Goal: Task Accomplishment & Management: Manage account settings

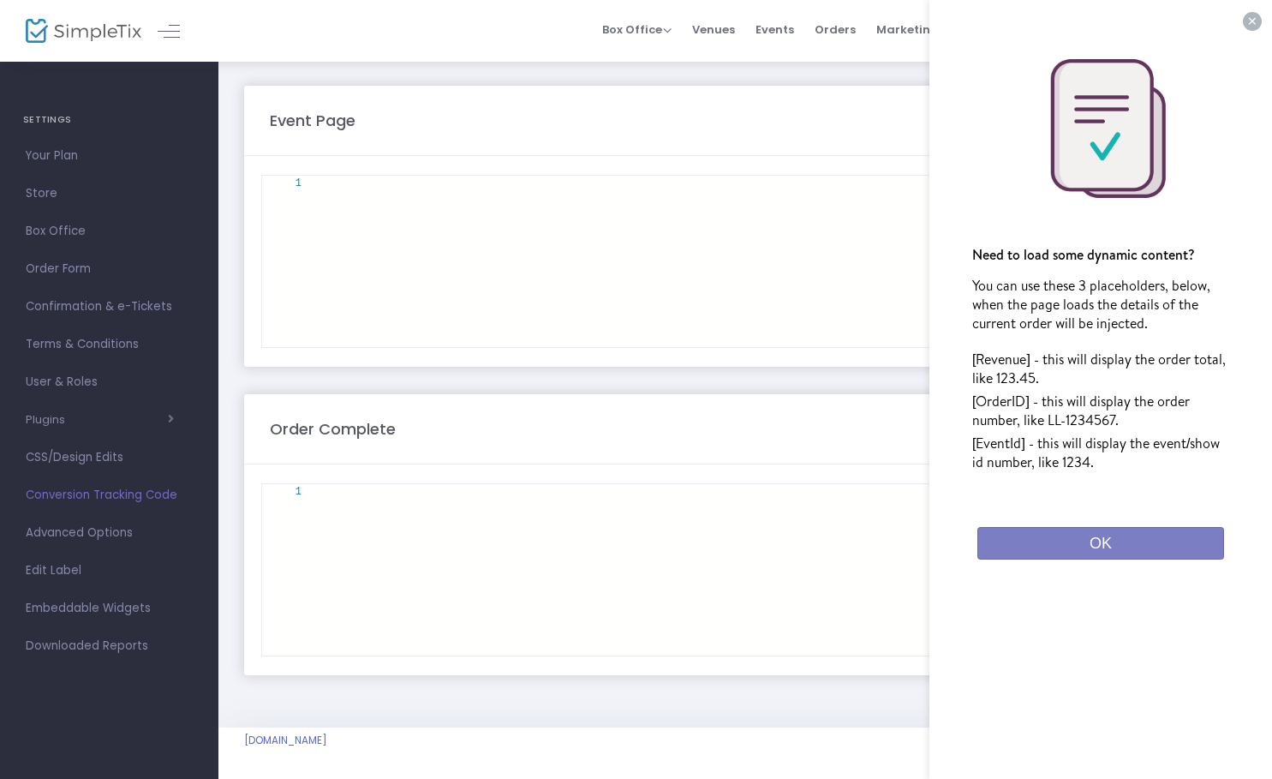
click at [606, 516] on div at bounding box center [720, 569] width 793 height 171
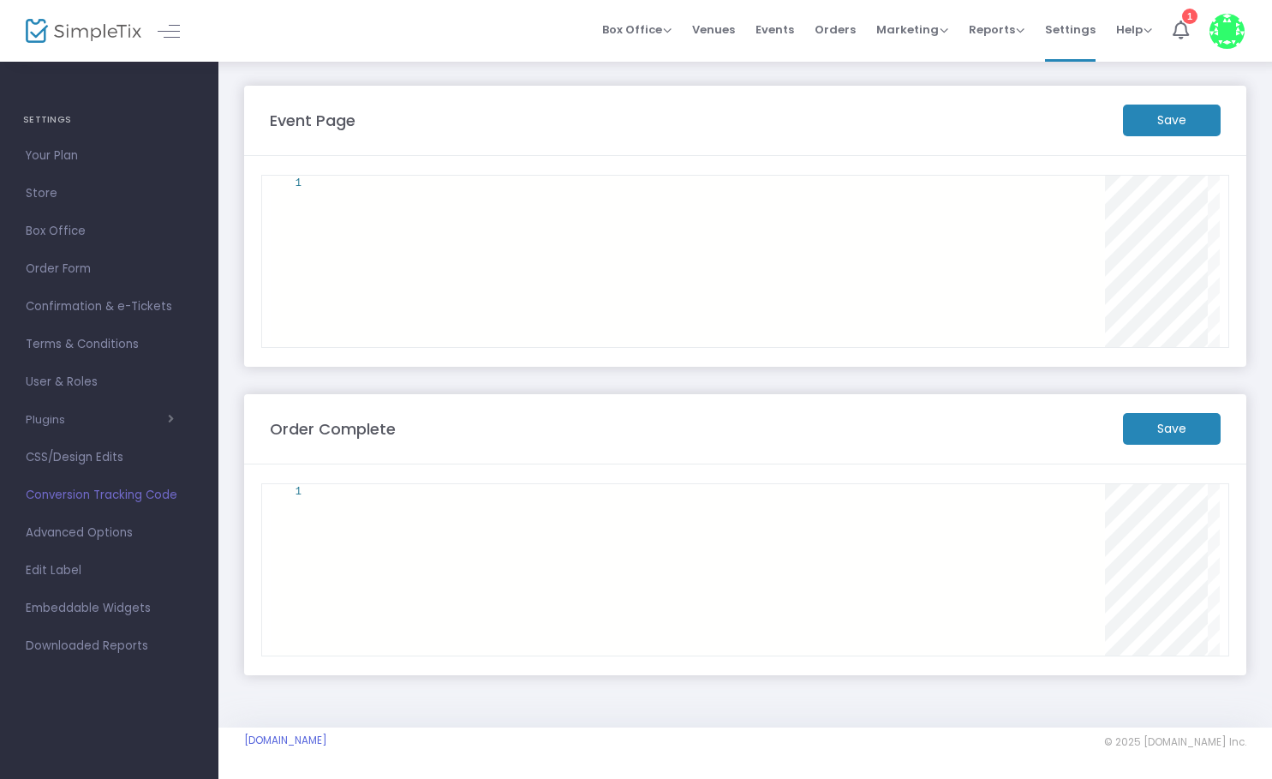
click at [418, 189] on div at bounding box center [720, 183] width 793 height 15
paste textarea "fbq('init', '729895976773210'); fbq('track', 'PageView'); </script> <noscript><…"
type textarea "fbq('init', '729895976773210'); fbq('track', 'PageView'); </script> <noscript><…"
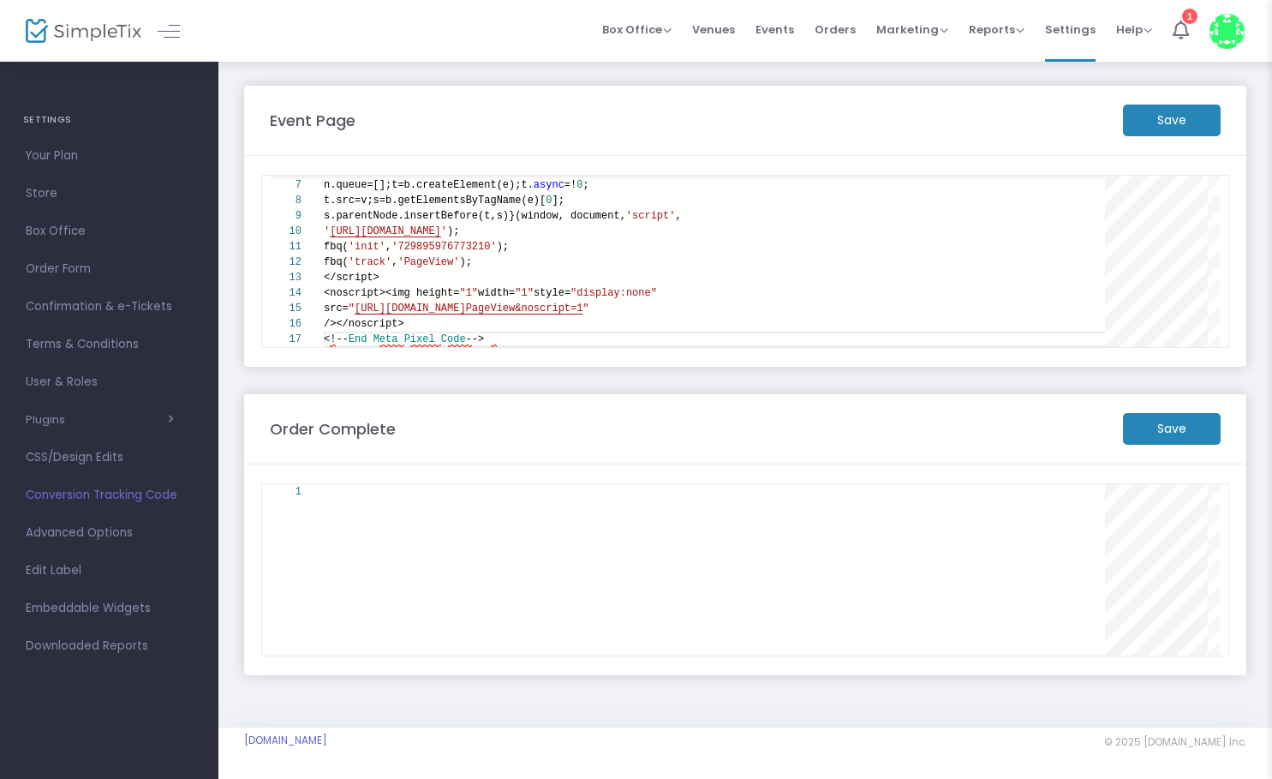
click at [421, 475] on m-panel-content "1 Enter to Rename, ⇧Enter to Preview" at bounding box center [745, 569] width 1002 height 211
click at [409, 501] on div at bounding box center [720, 569] width 793 height 171
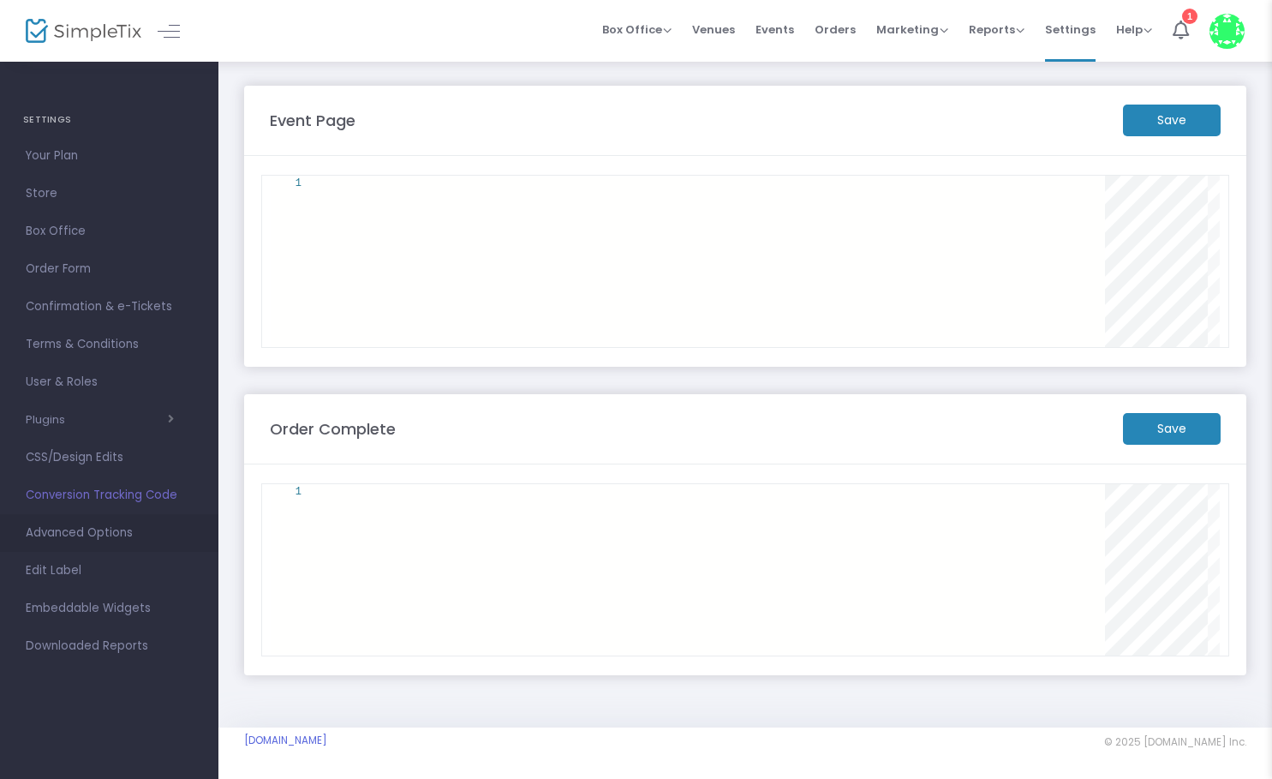
click at [47, 540] on span "Advanced Options" at bounding box center [109, 533] width 167 height 22
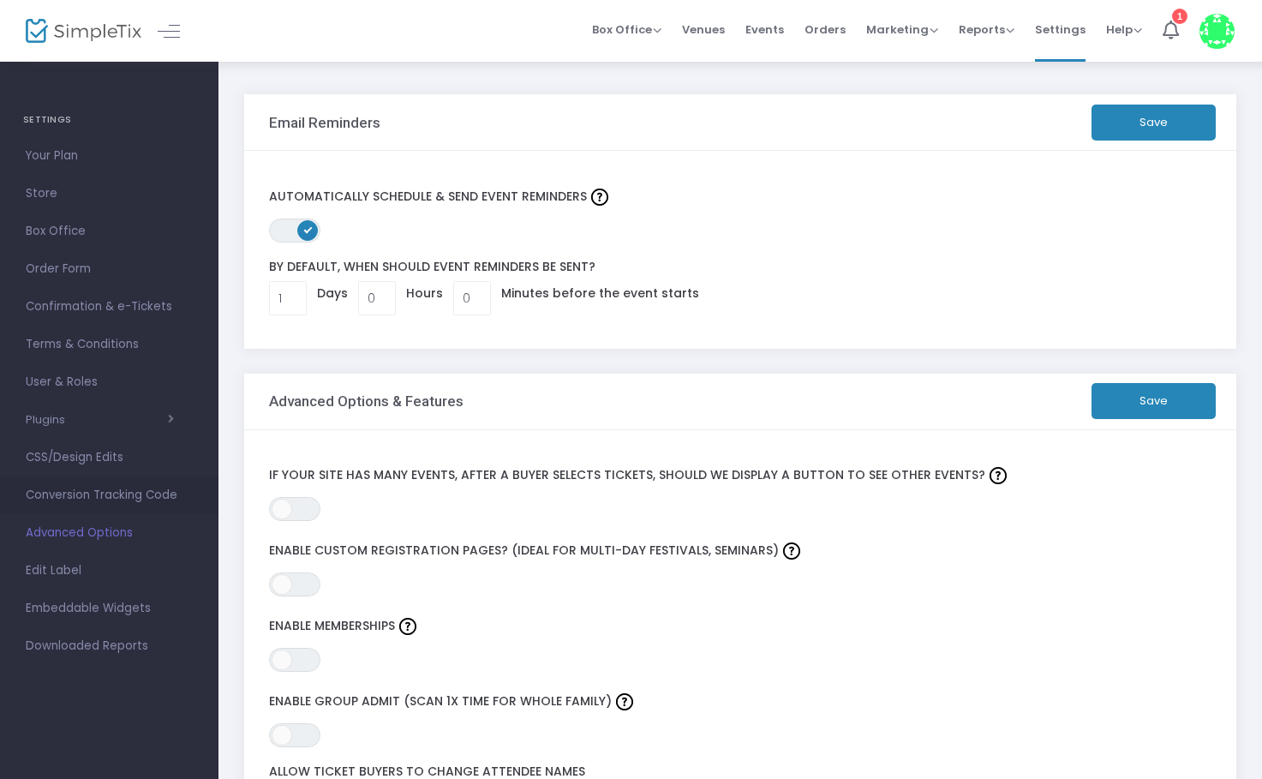
click at [68, 499] on span "Conversion Tracking Code" at bounding box center [109, 495] width 167 height 22
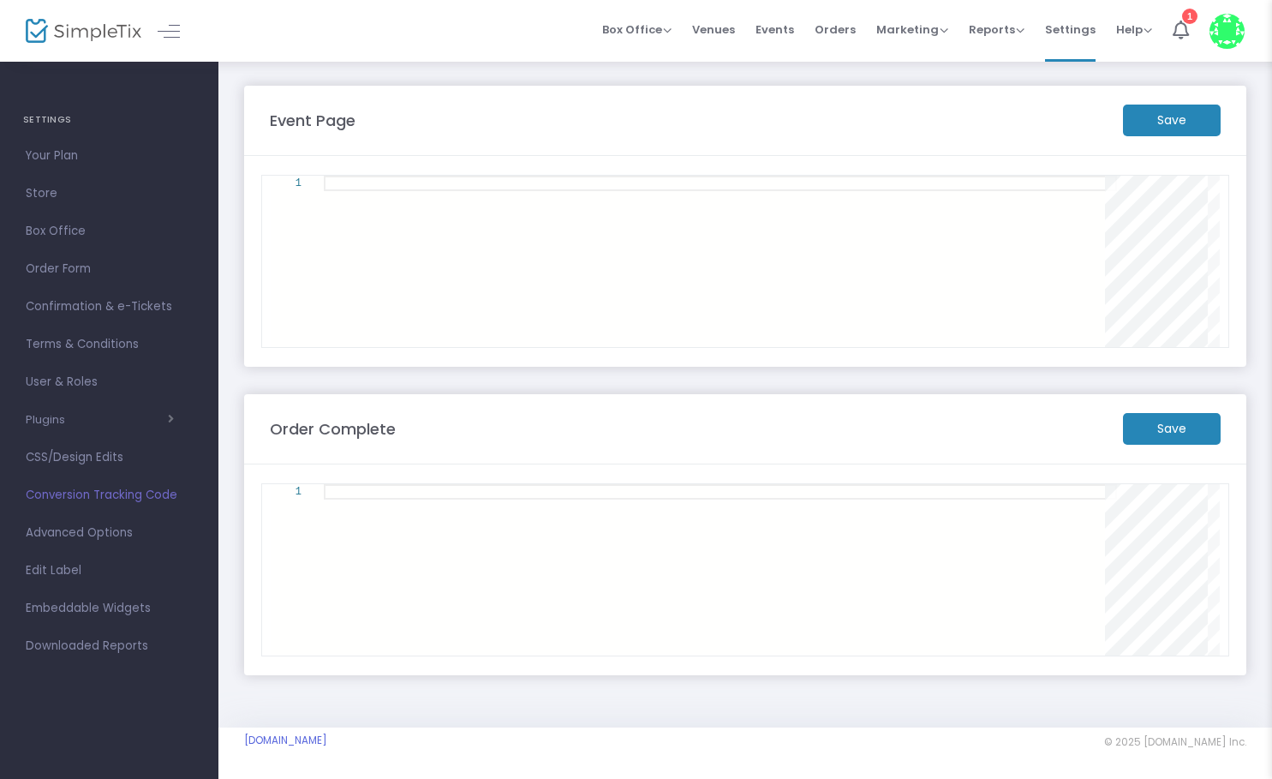
click at [560, 242] on div at bounding box center [720, 261] width 793 height 171
